Goal: Information Seeking & Learning: Find specific fact

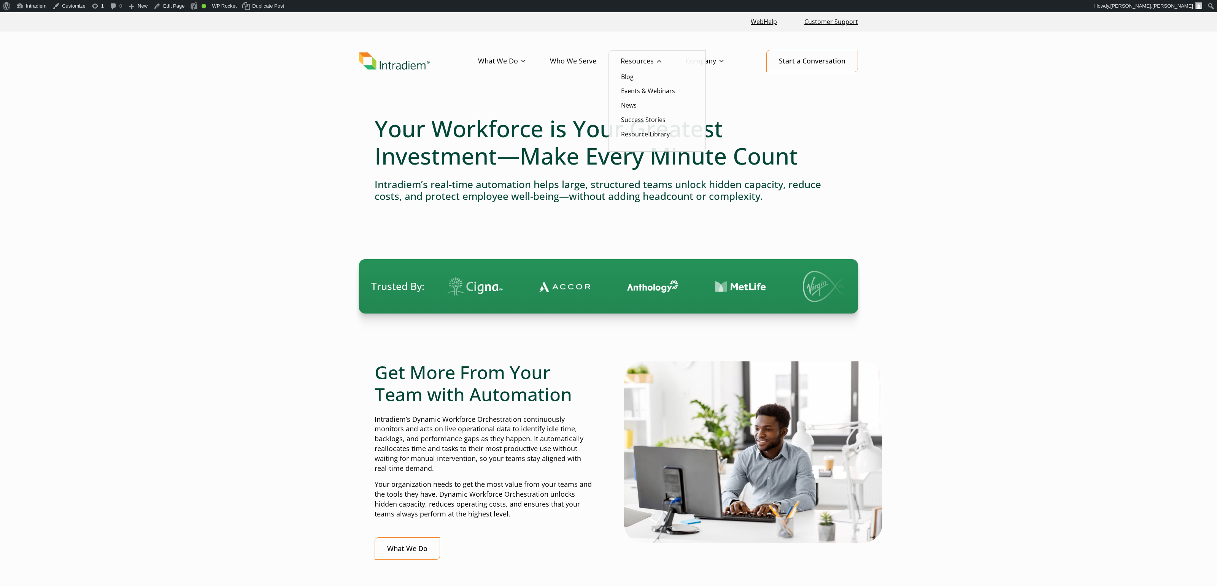
click at [638, 134] on link "Resource Library" at bounding box center [645, 134] width 49 height 8
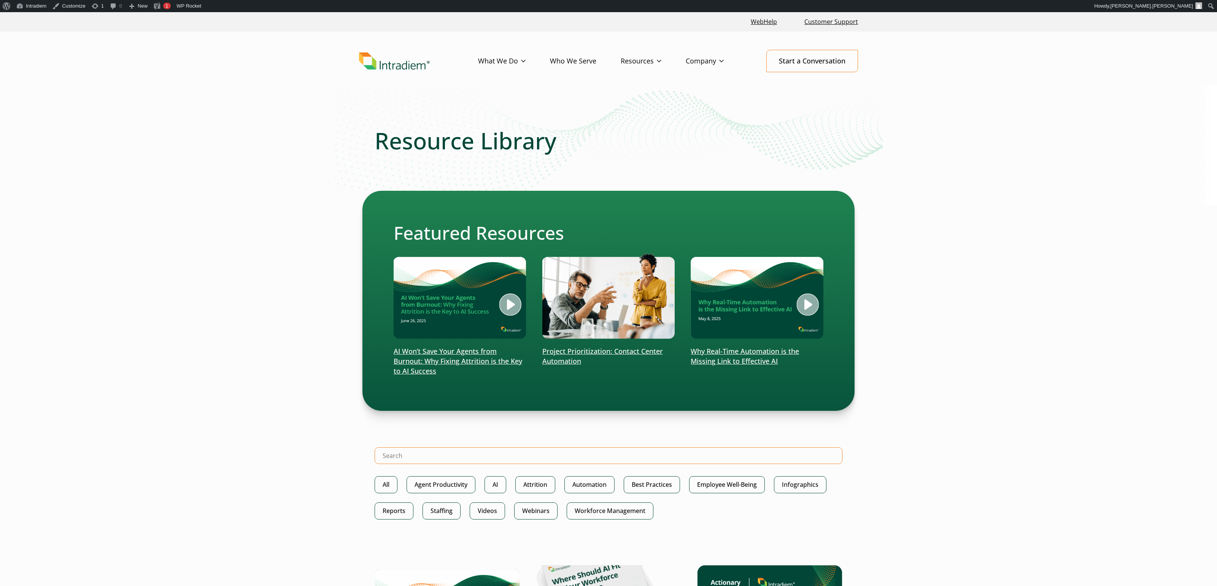
click at [714, 463] on input "Search Intradiem" at bounding box center [609, 456] width 468 height 17
type input "acronym"
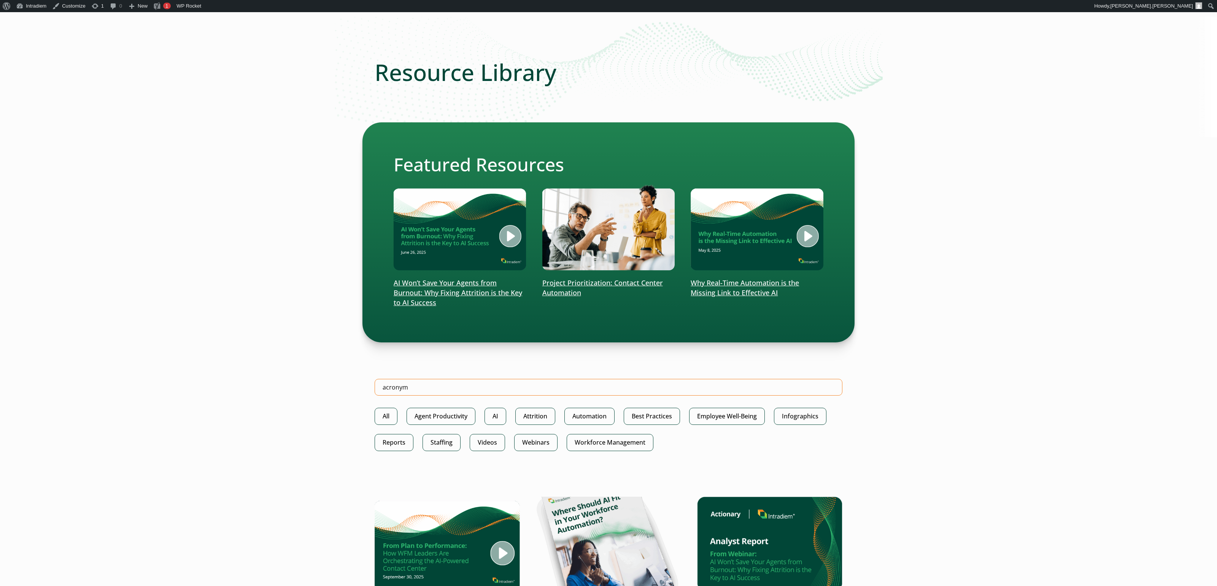
scroll to position [134, 0]
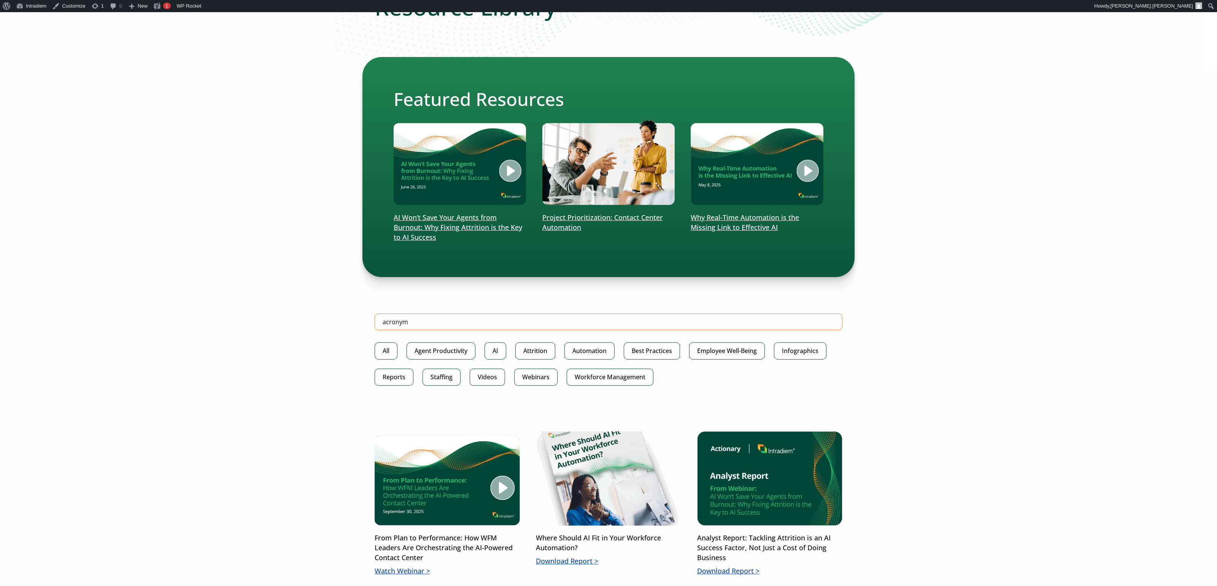
click at [684, 322] on input "acronym" at bounding box center [609, 322] width 468 height 17
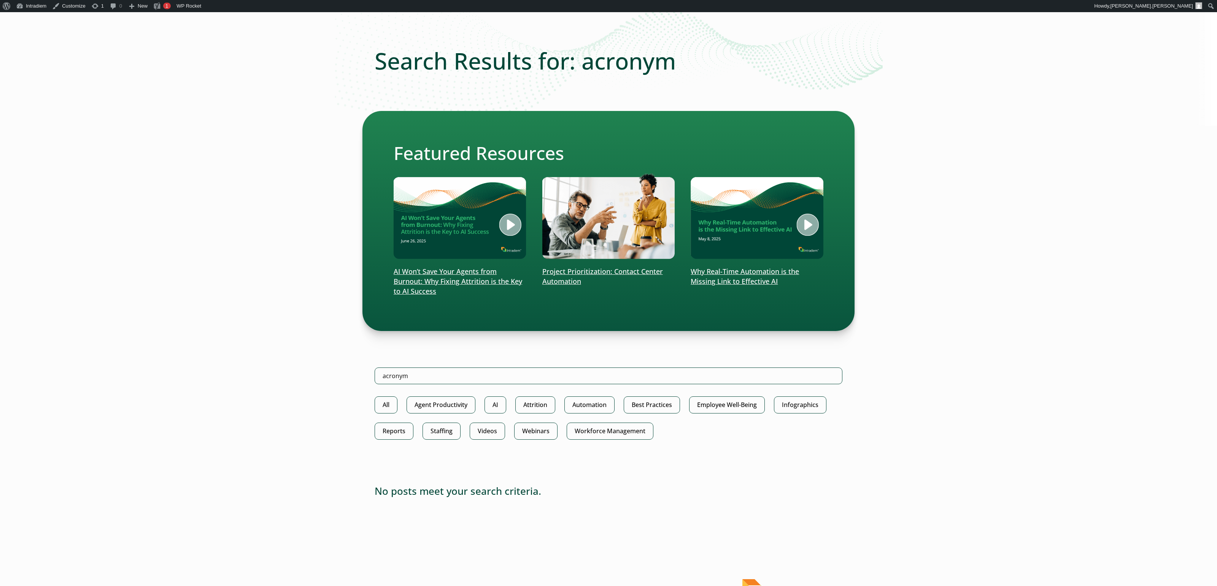
scroll to position [84, 0]
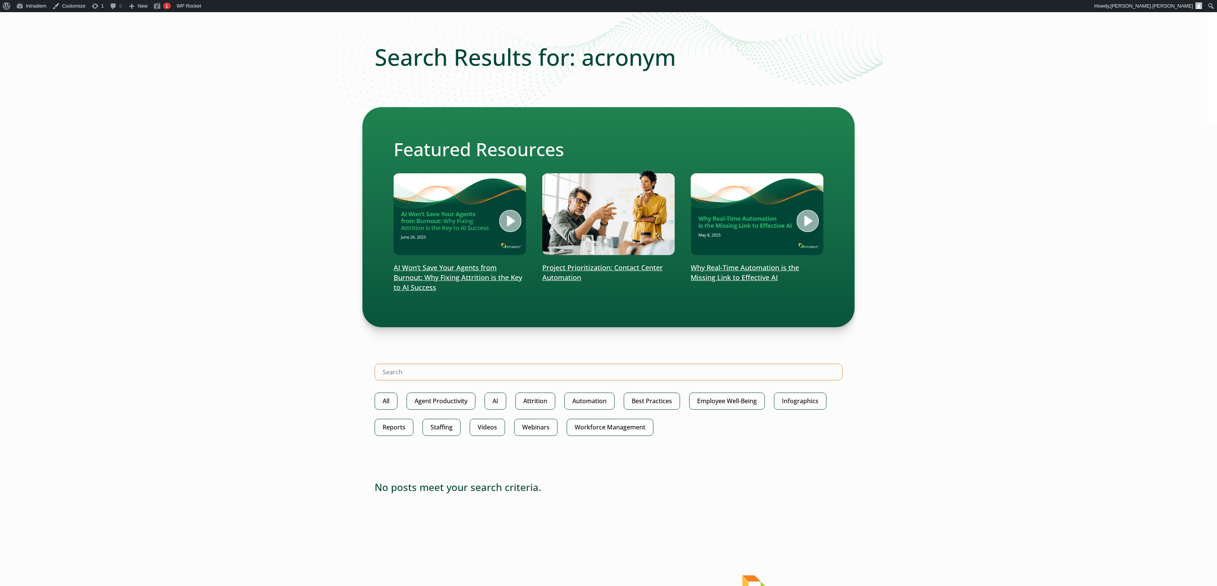
drag, startPoint x: 489, startPoint y: 375, endPoint x: 311, endPoint y: 371, distance: 178.8
click at [311, 371] on body "Skip to main content WebHelp Customer Support Menu What We Do Platform Who We S…" at bounding box center [608, 324] width 1217 height 790
click at [933, 355] on body "Skip to main content WebHelp Customer Support Menu What We Do Platform Who We S…" at bounding box center [608, 324] width 1217 height 790
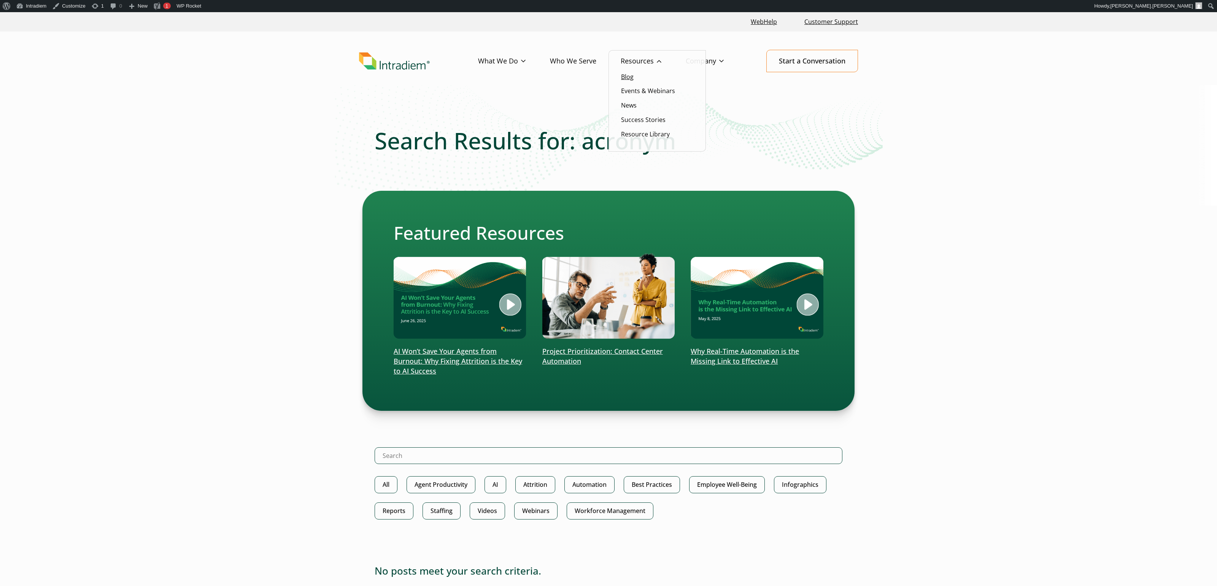
click at [627, 77] on link "Blog" at bounding box center [627, 77] width 13 height 8
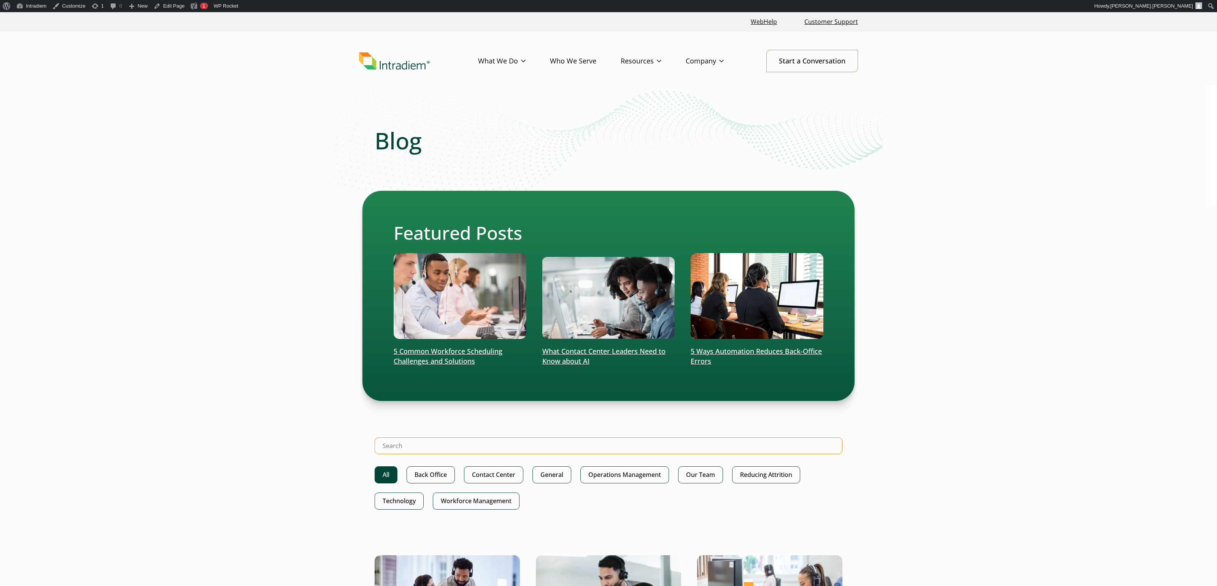
drag, startPoint x: 426, startPoint y: 453, endPoint x: 434, endPoint y: 453, distance: 8.4
click at [426, 453] on input "Search Intradiem" at bounding box center [609, 446] width 468 height 17
type input "acronym"
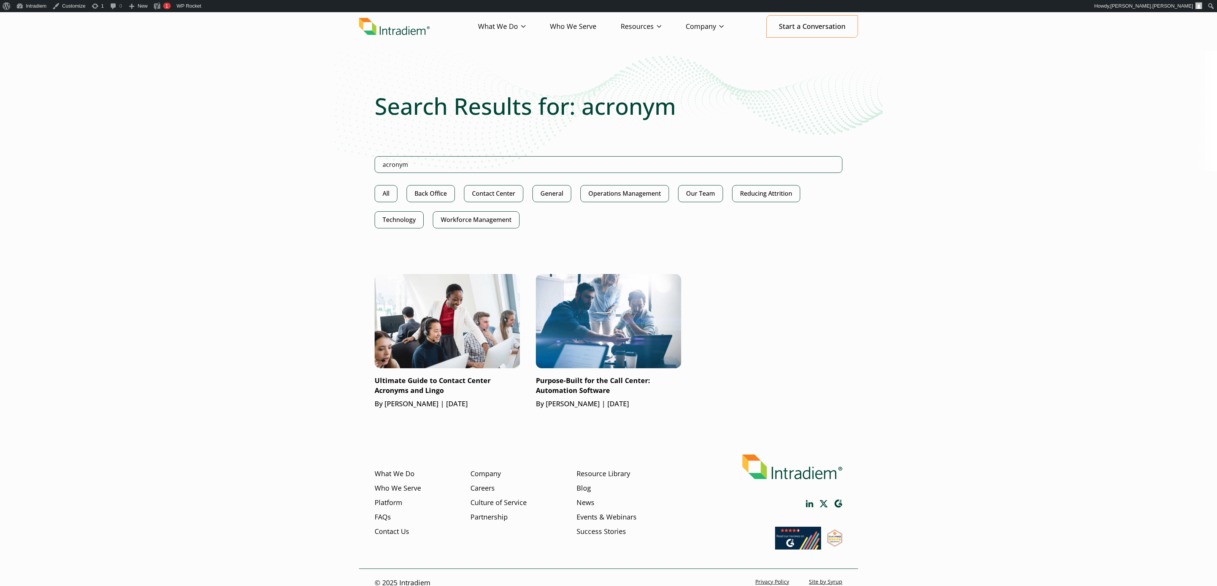
scroll to position [33, 0]
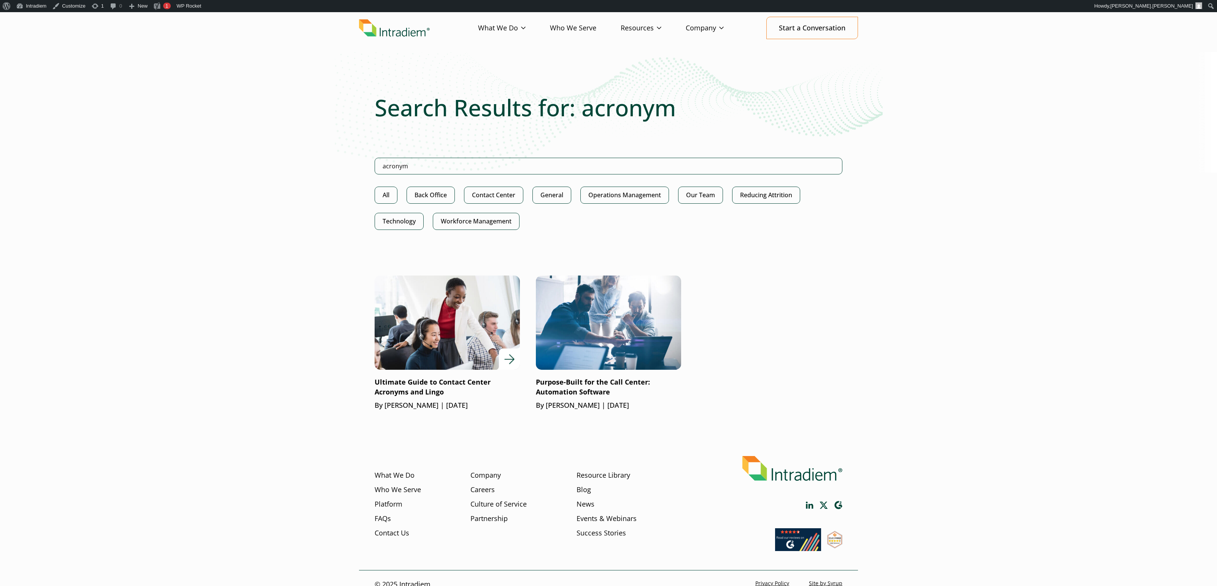
click at [421, 317] on img at bounding box center [447, 322] width 174 height 113
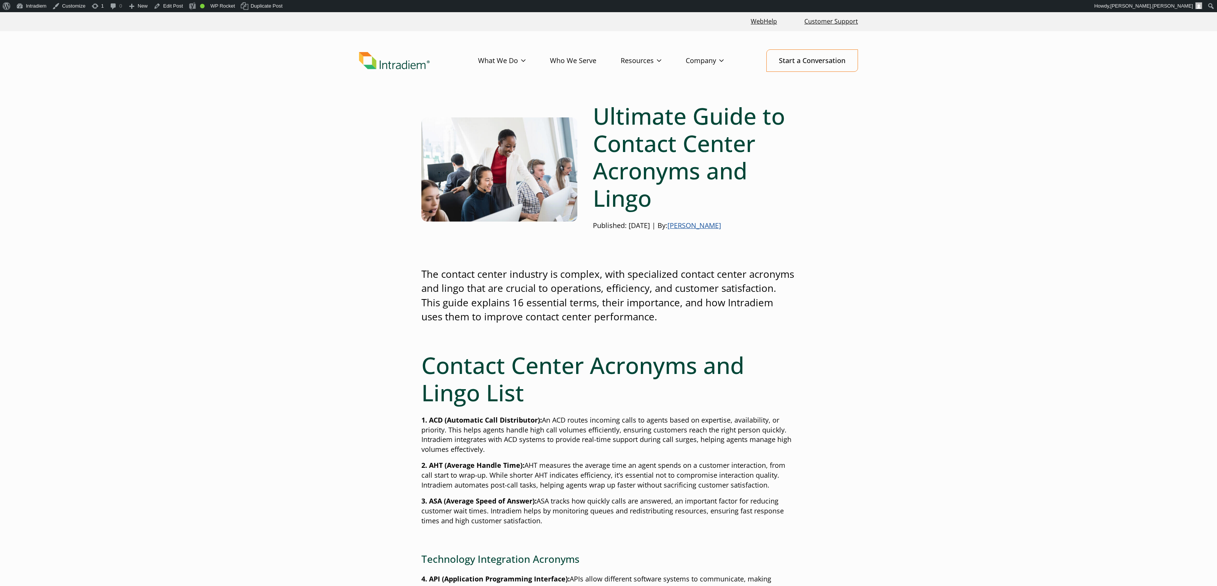
scroll to position [12, 0]
